Goal: Information Seeking & Learning: Learn about a topic

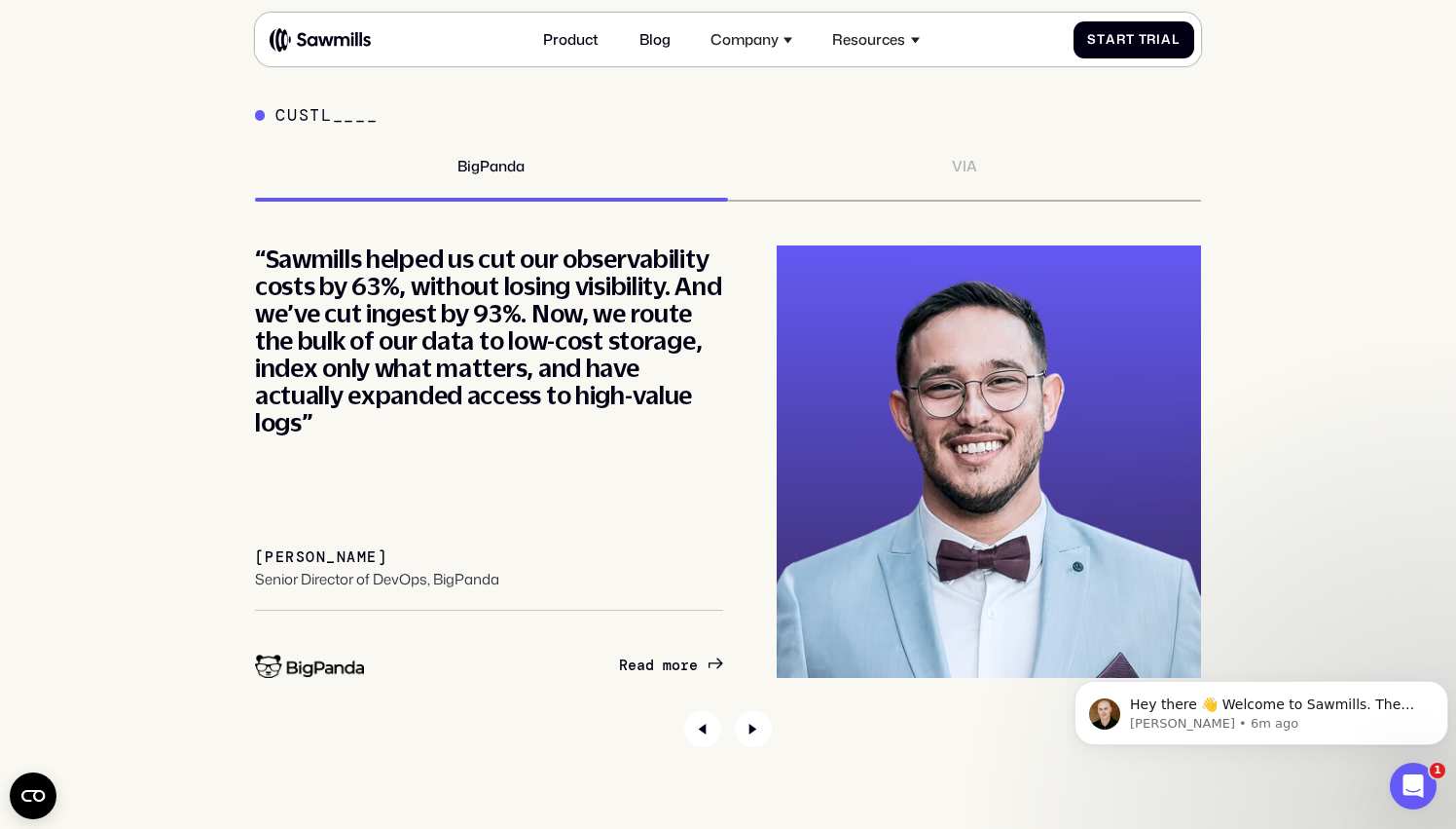
scroll to position [6739, 0]
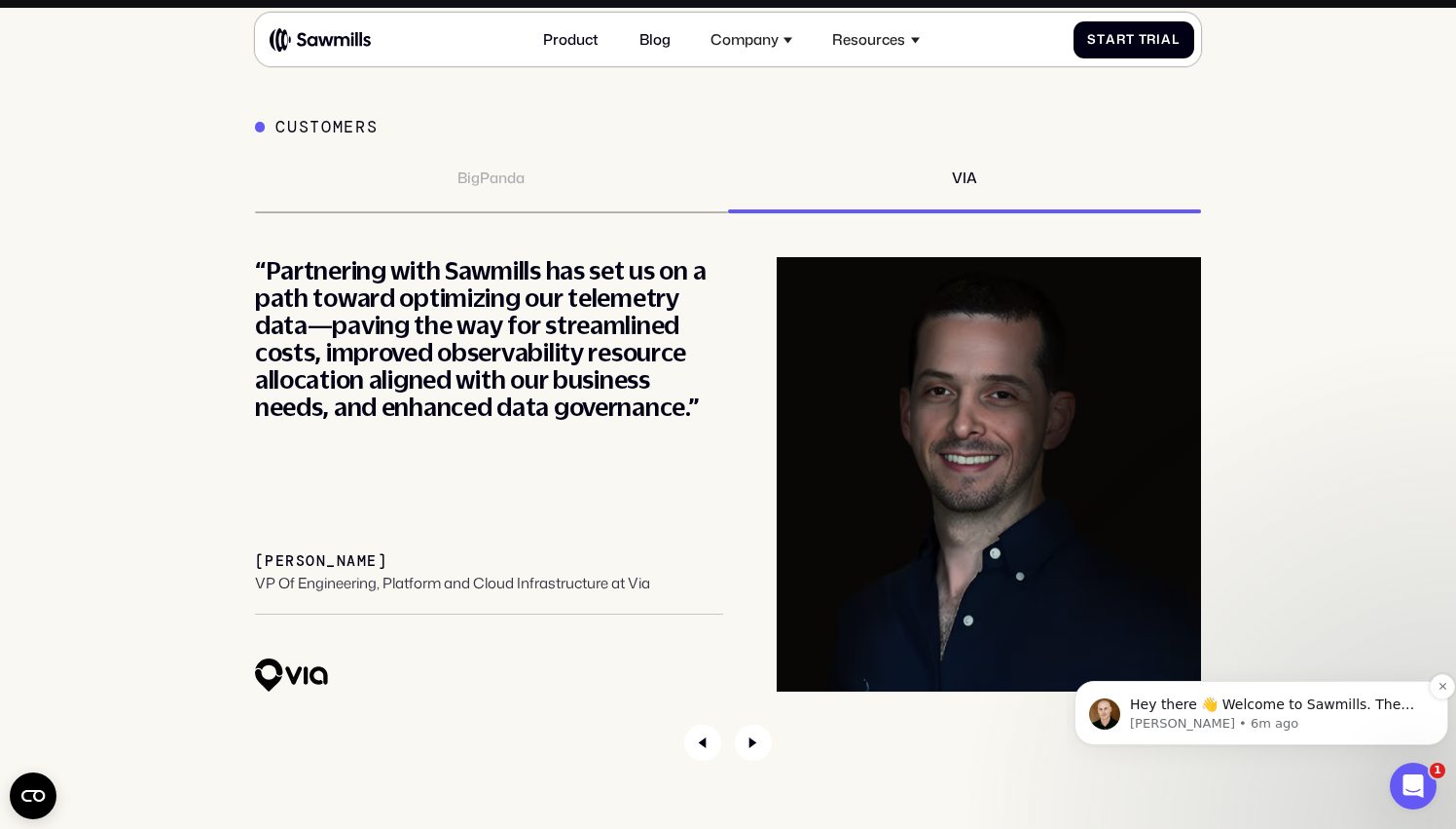
click at [1214, 730] on p "[PERSON_NAME] • 6m ago" at bounding box center [1276, 724] width 294 height 18
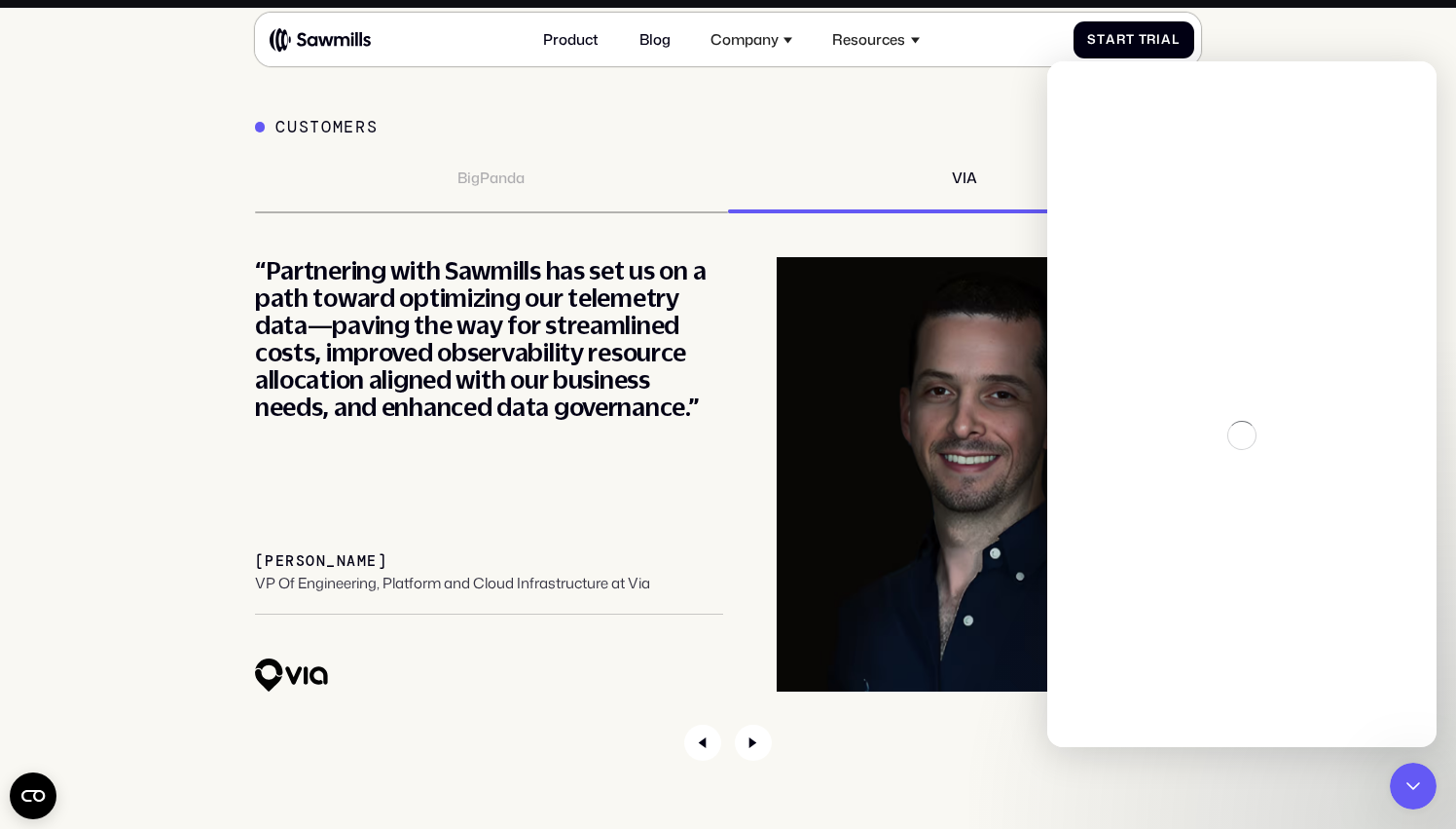
scroll to position [0, 0]
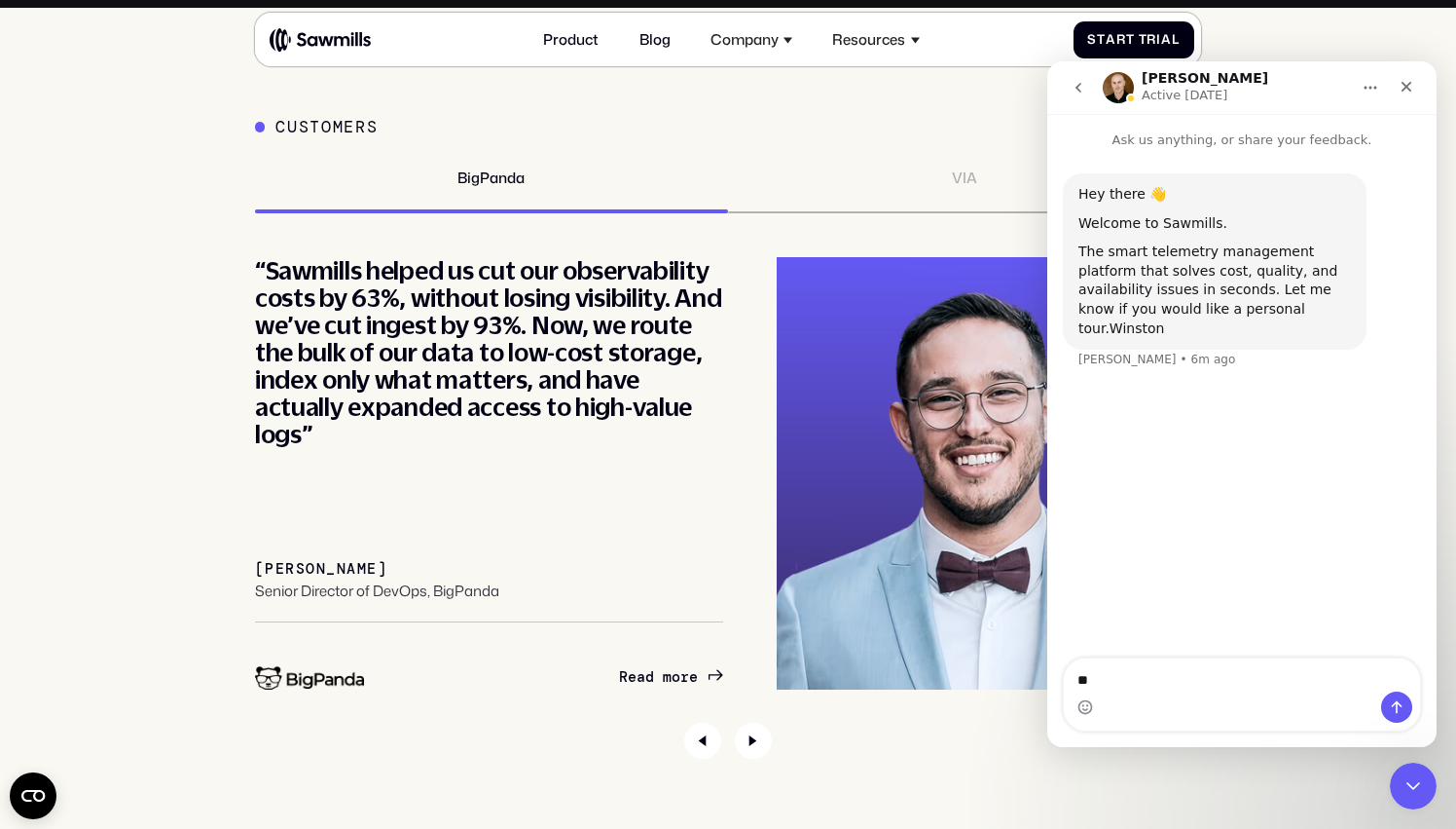
type textarea "*"
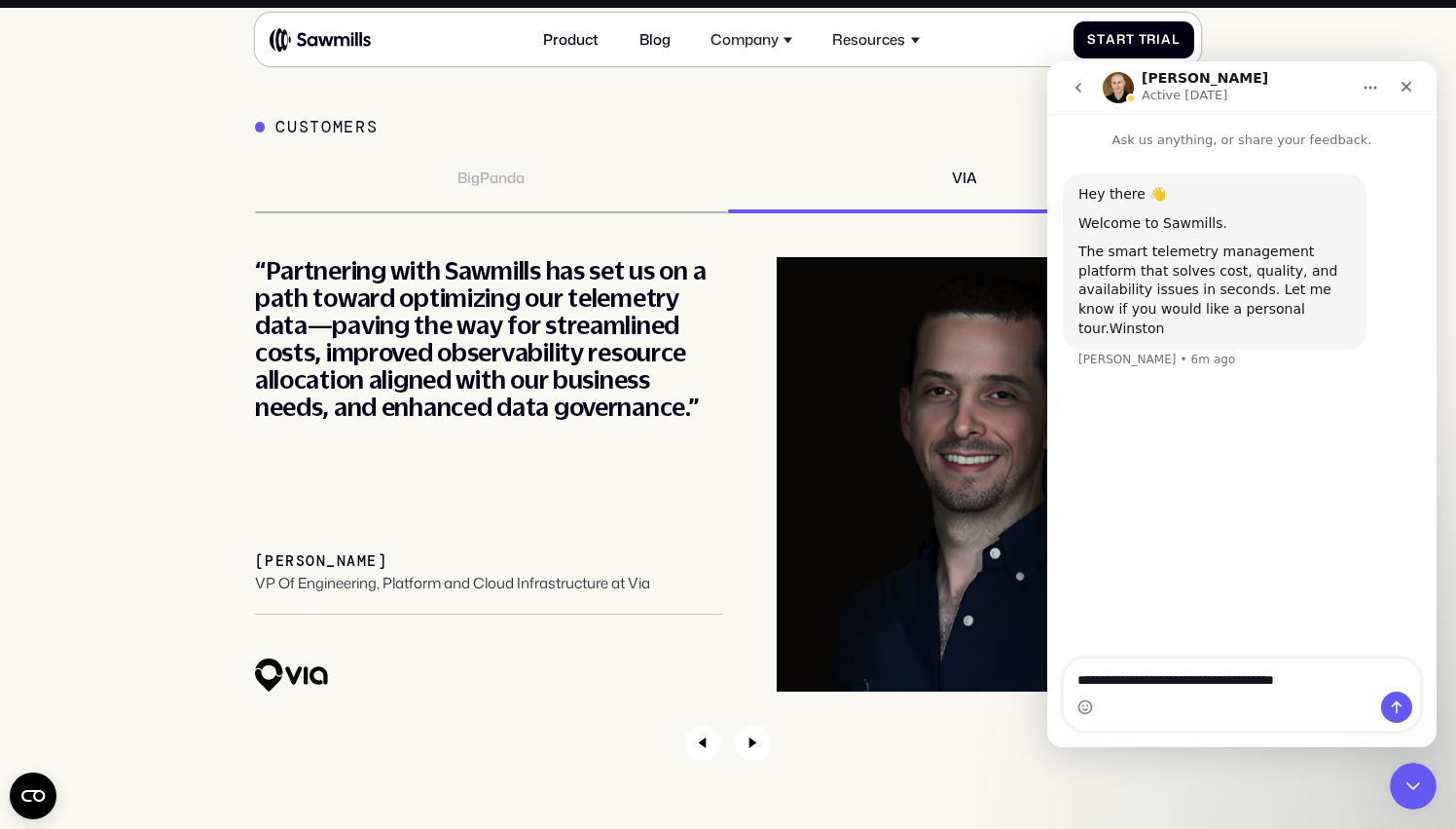
type textarea "**********"
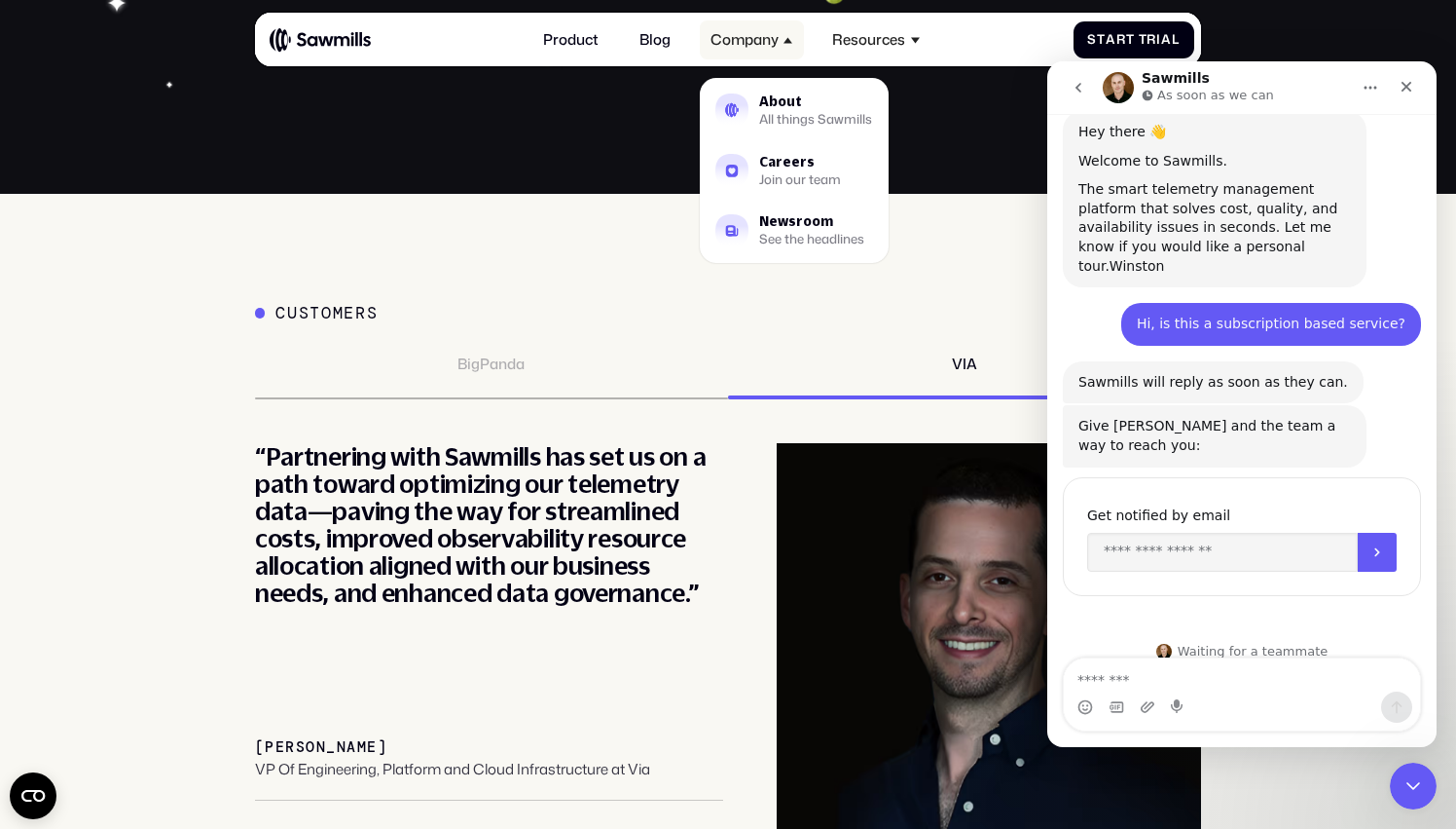
scroll to position [6549, 0]
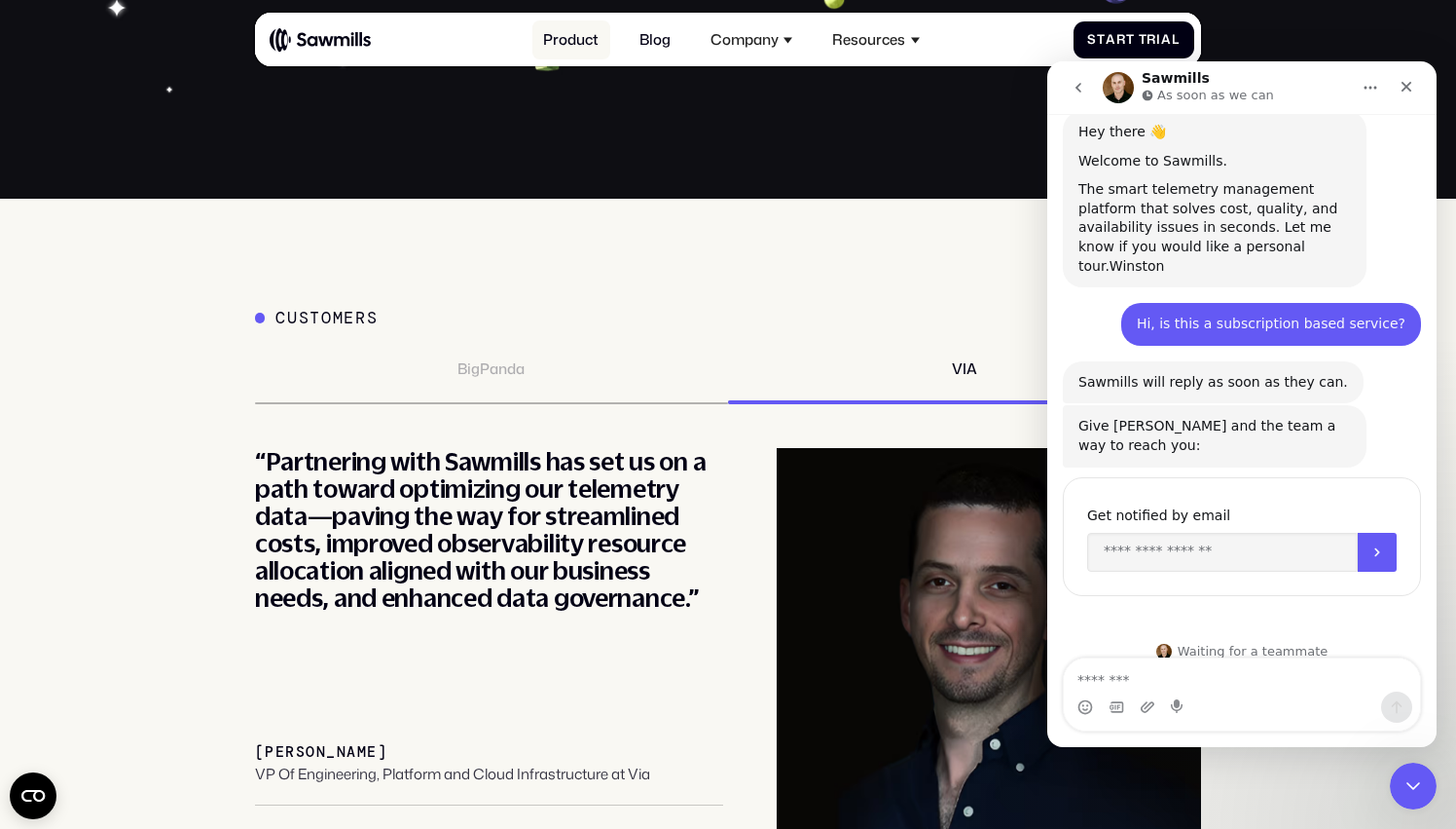
click at [580, 41] on link "Product" at bounding box center [570, 40] width 77 height 39
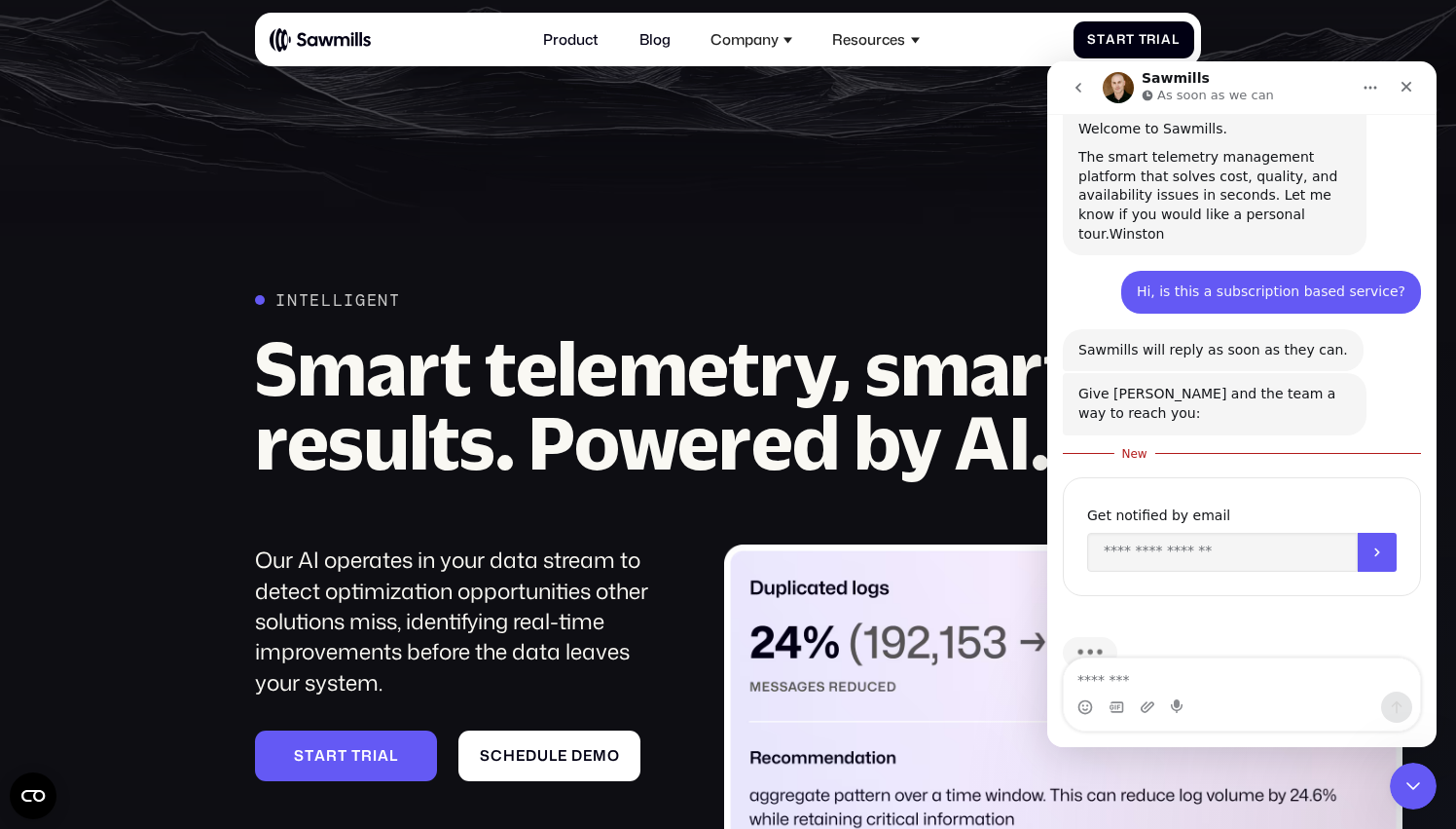
scroll to position [170, 0]
